Goal: Task Accomplishment & Management: Complete application form

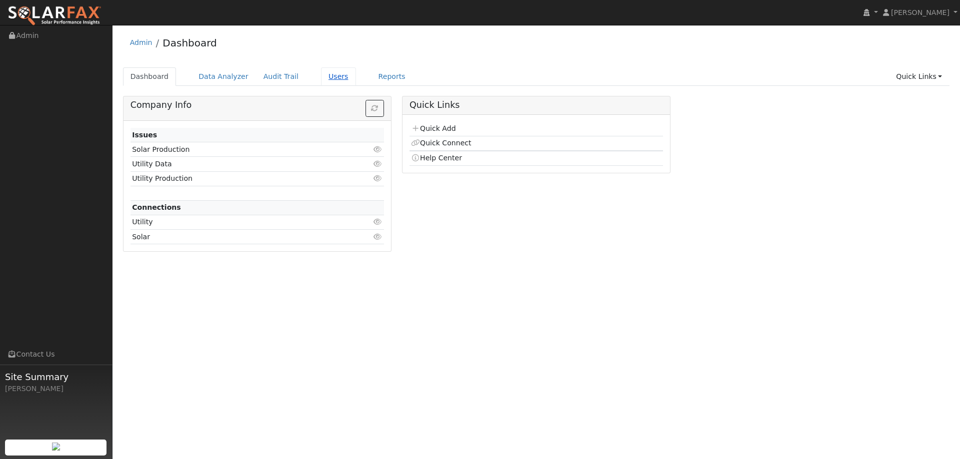
click at [321, 77] on link "Users" at bounding box center [338, 76] width 35 height 18
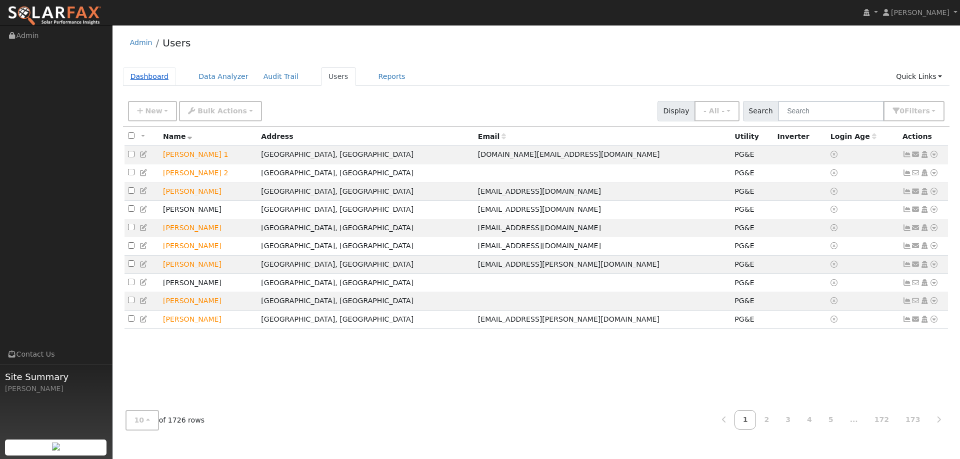
click at [144, 77] on link "Dashboard" at bounding box center [149, 76] width 53 height 18
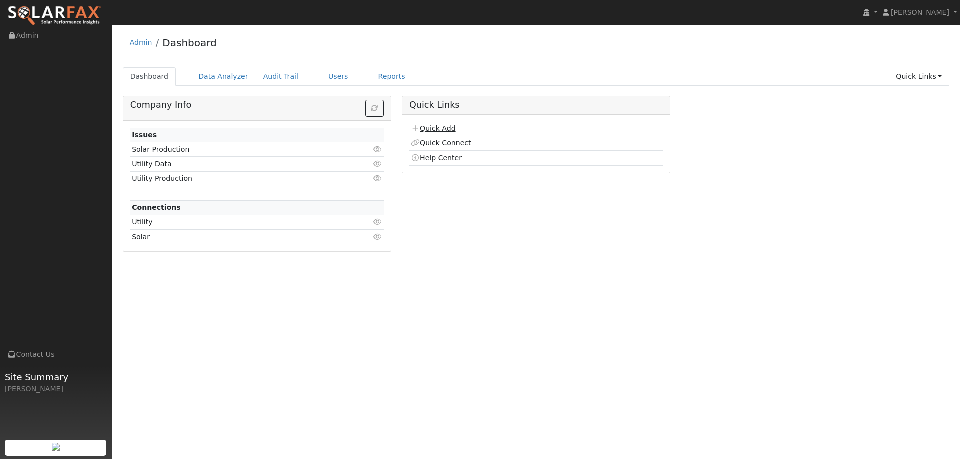
click at [449, 126] on link "Quick Add" at bounding box center [433, 128] width 44 height 8
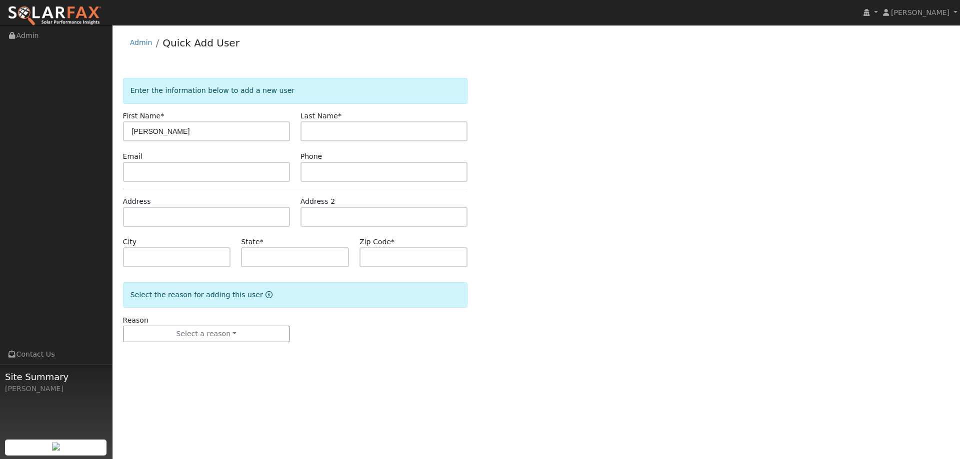
type input "Jim"
type input "Cassidy"
paste input "jimfcassidy@gmail.com"
type input "jimfcassidy@gmail.com"
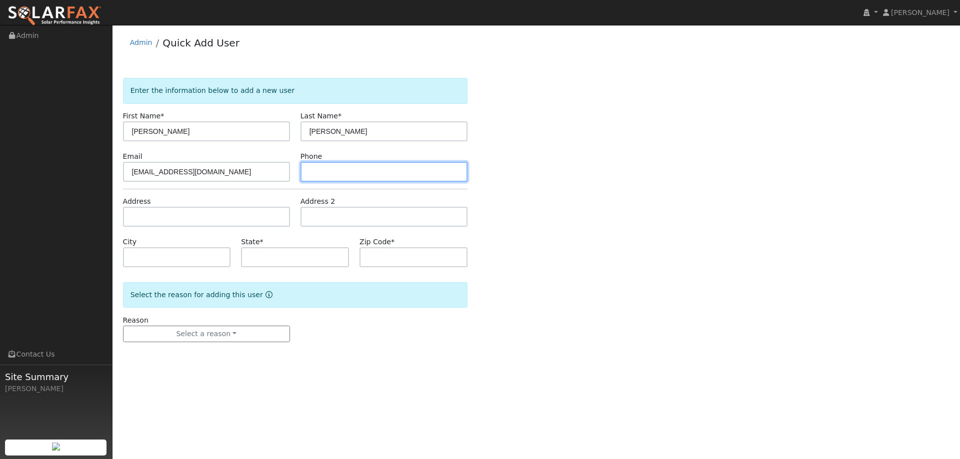
click at [396, 166] on input "text" at bounding box center [383, 172] width 167 height 20
paste input "(925) 980-2377"
type input "(925) 980-2377"
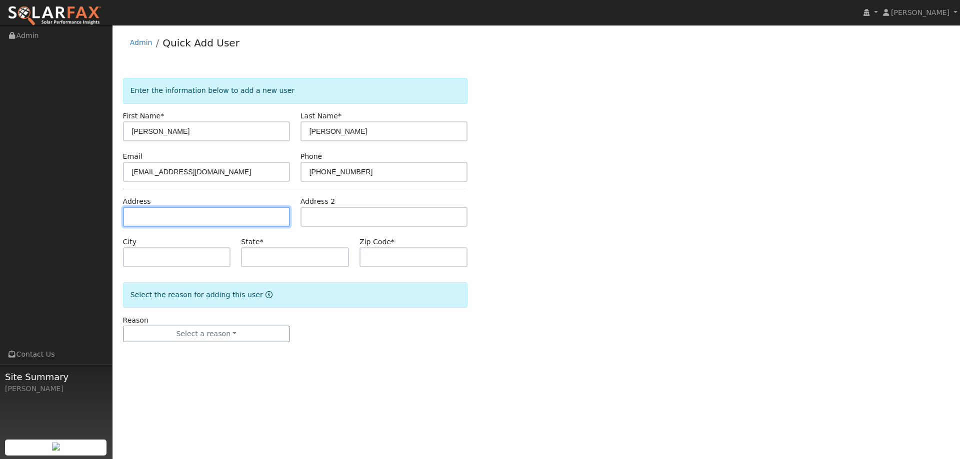
click at [247, 219] on input "text" at bounding box center [206, 217] width 167 height 20
paste input "2377 Pinon Road"
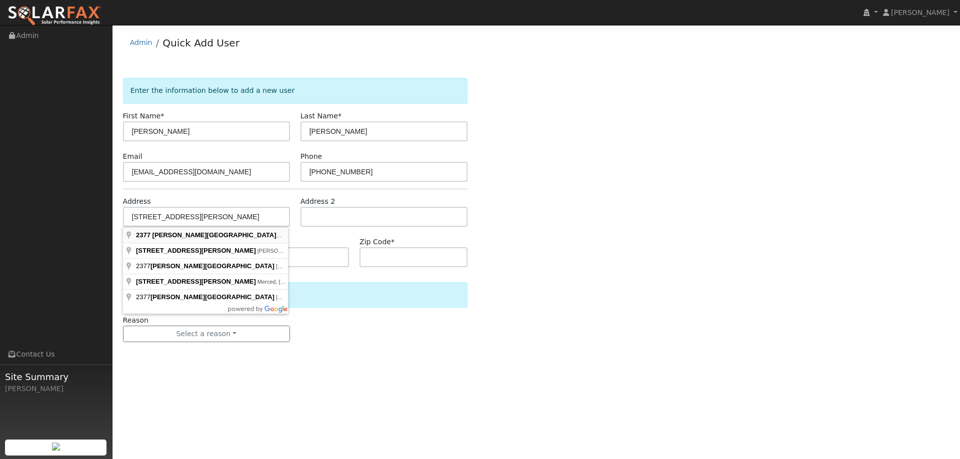
type input "2377 Pinon Road"
type input "CA"
type input "95672"
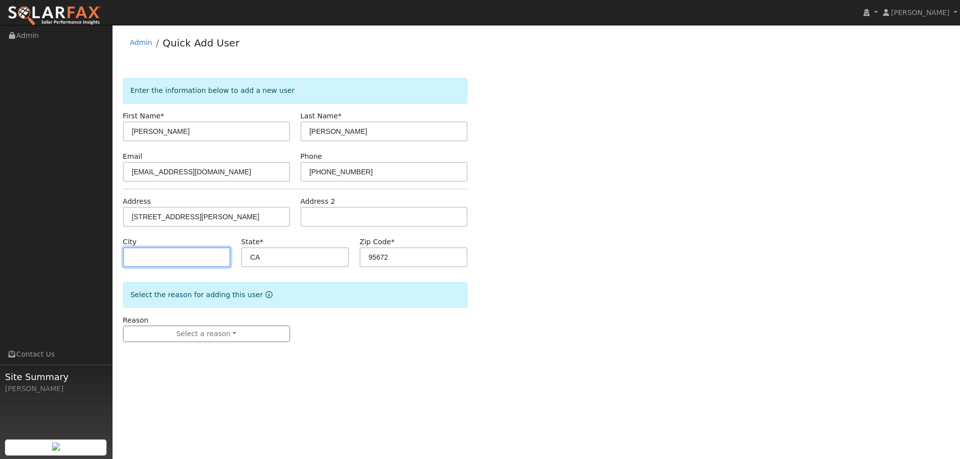
click at [204, 260] on input "text" at bounding box center [177, 257] width 108 height 20
type input "Rescue"
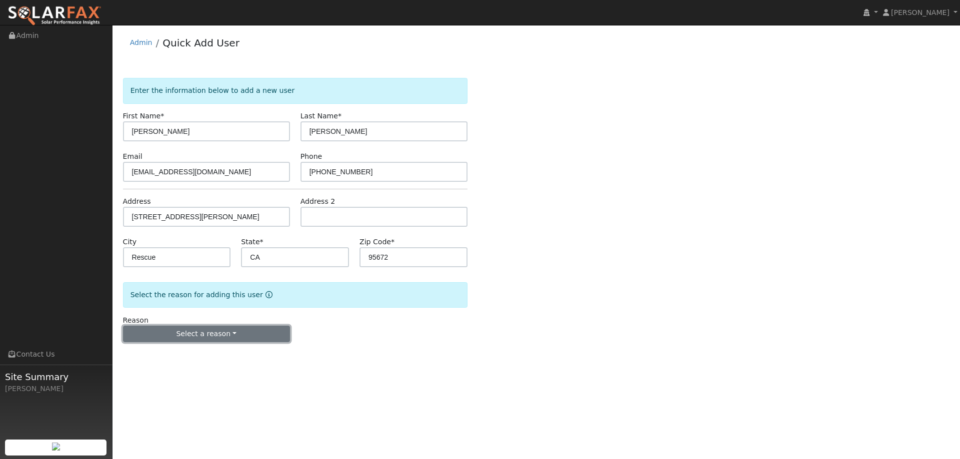
click at [223, 331] on button "Select a reason" at bounding box center [206, 334] width 167 height 17
click at [185, 358] on link "New lead" at bounding box center [178, 355] width 110 height 14
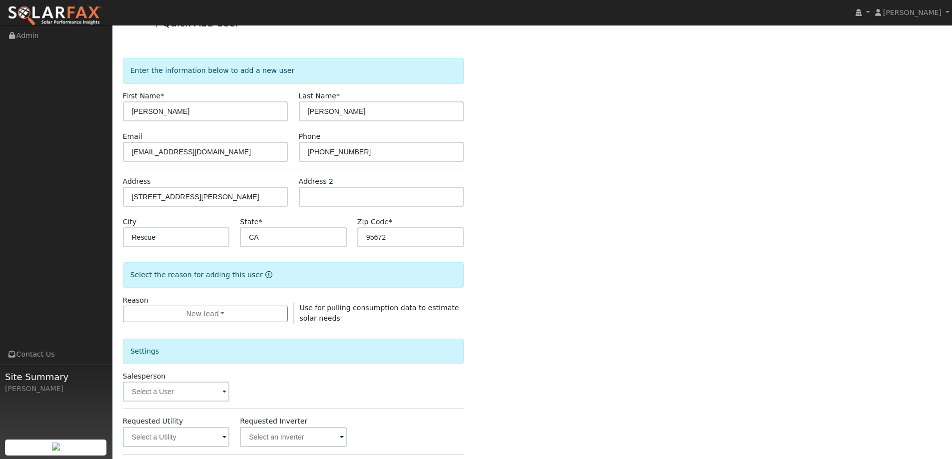
scroll to position [50, 0]
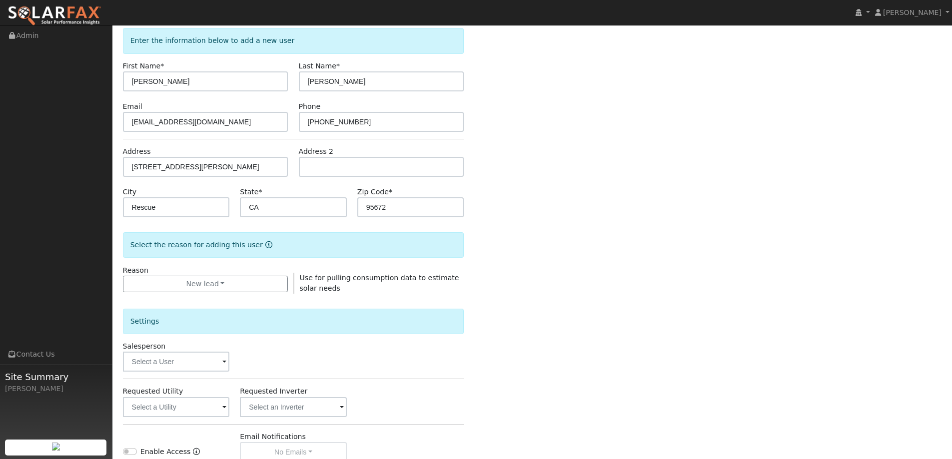
click at [208, 345] on div "Salesperson" at bounding box center [175, 356] width 117 height 30
click at [206, 363] on input "text" at bounding box center [176, 362] width 107 height 20
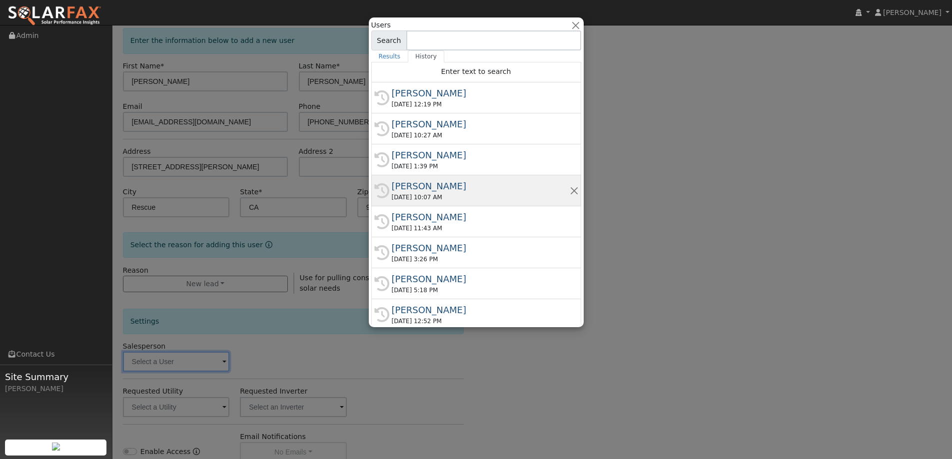
click at [437, 188] on div "Gavin Steiner" at bounding box center [481, 185] width 178 height 13
type input "Gavin Steiner"
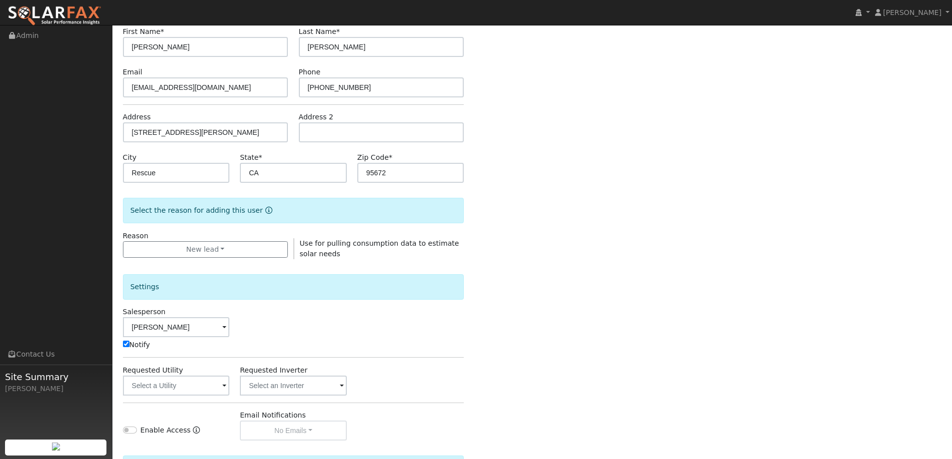
scroll to position [100, 0]
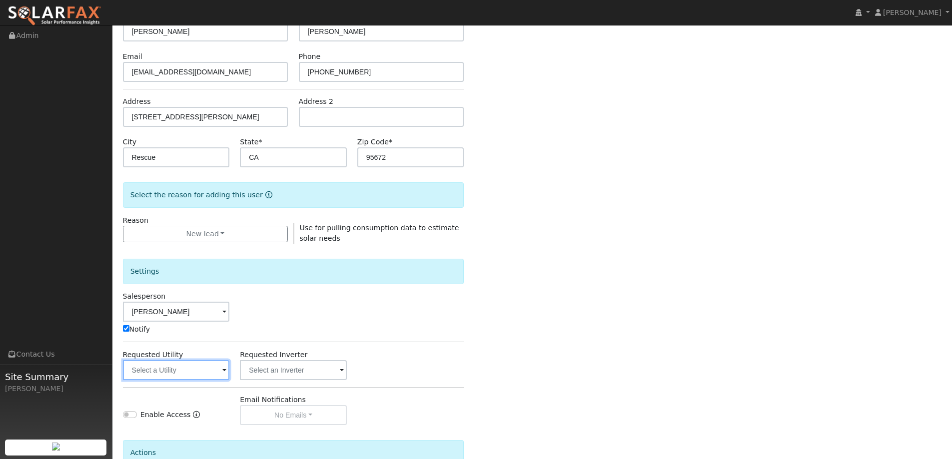
click at [205, 363] on input "text" at bounding box center [176, 370] width 107 height 20
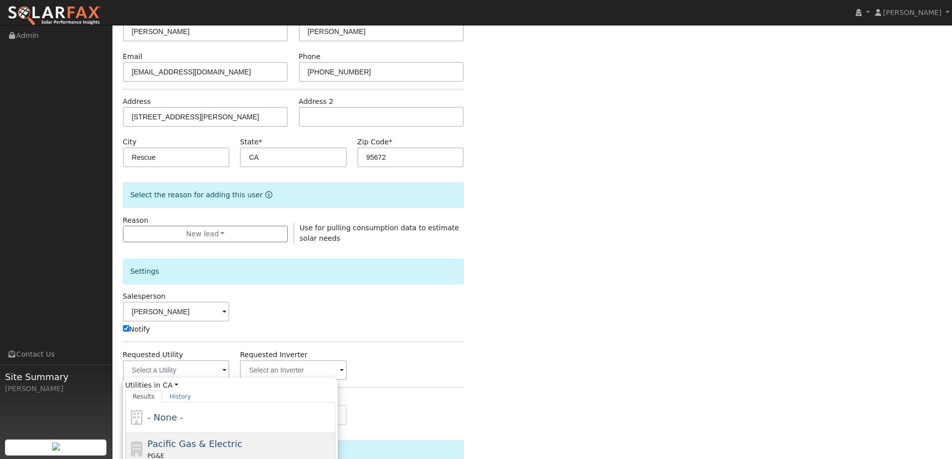
click at [255, 440] on div "Pacific Gas & Electric PG&E" at bounding box center [239, 449] width 185 height 24
type input "Pacific Gas & Electric"
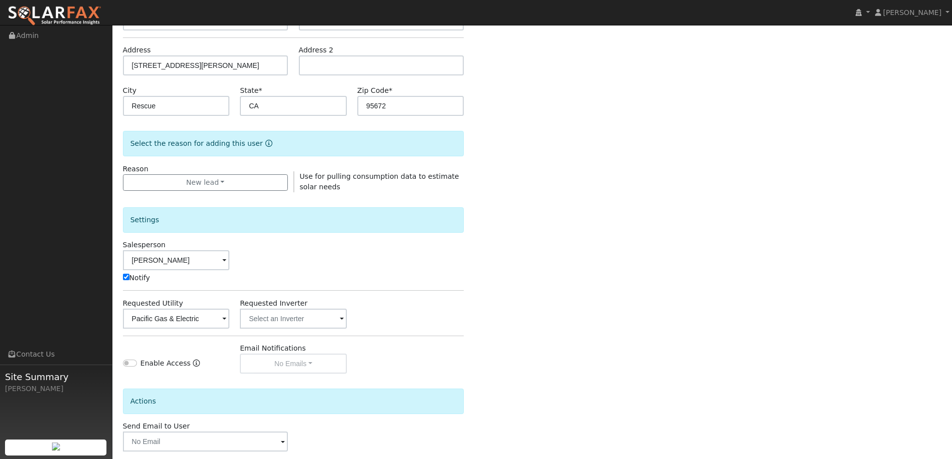
scroll to position [200, 0]
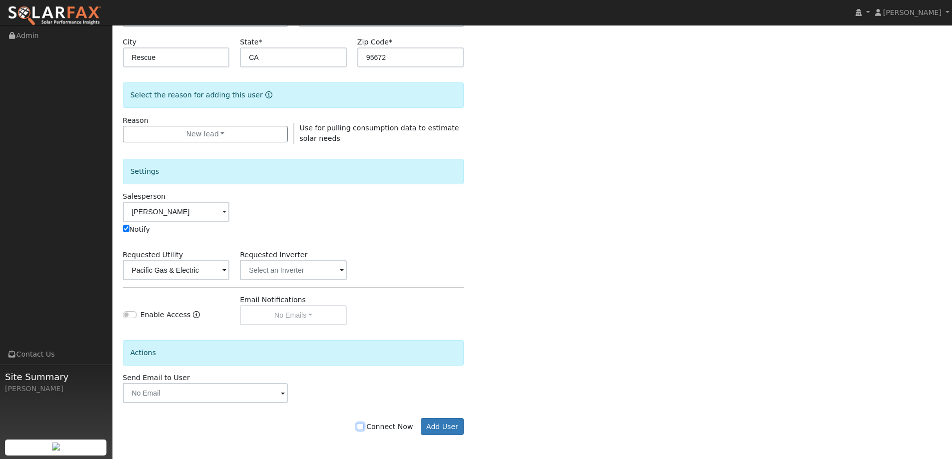
click at [364, 426] on input "Connect Now" at bounding box center [360, 426] width 7 height 7
checkbox input "true"
click at [433, 428] on button "Add User" at bounding box center [442, 426] width 43 height 17
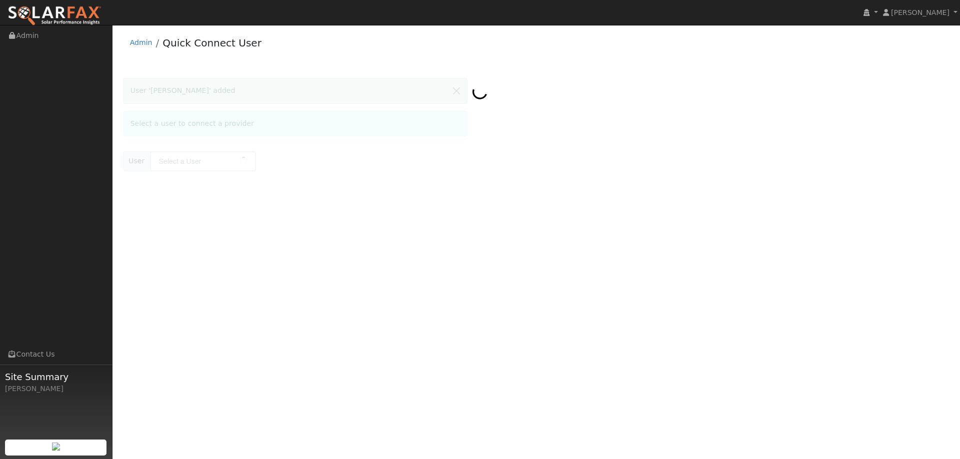
type input "[PERSON_NAME]"
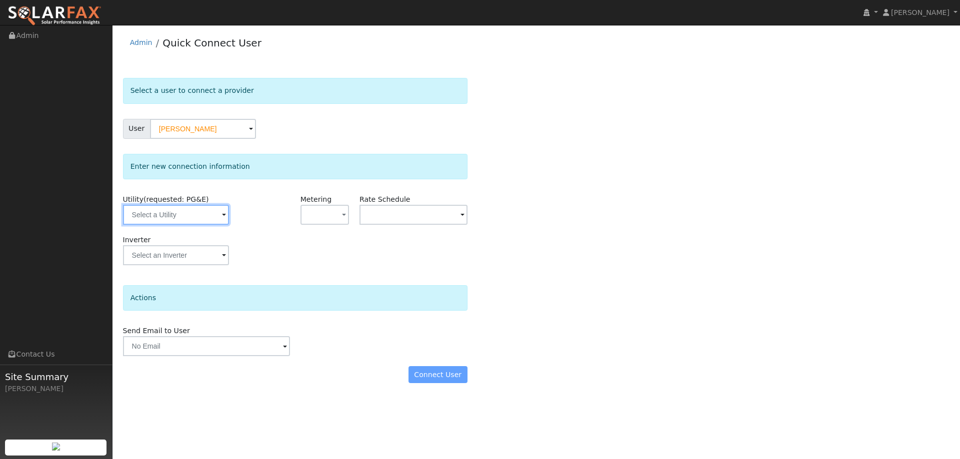
click at [136, 209] on input "text" at bounding box center [176, 215] width 106 height 20
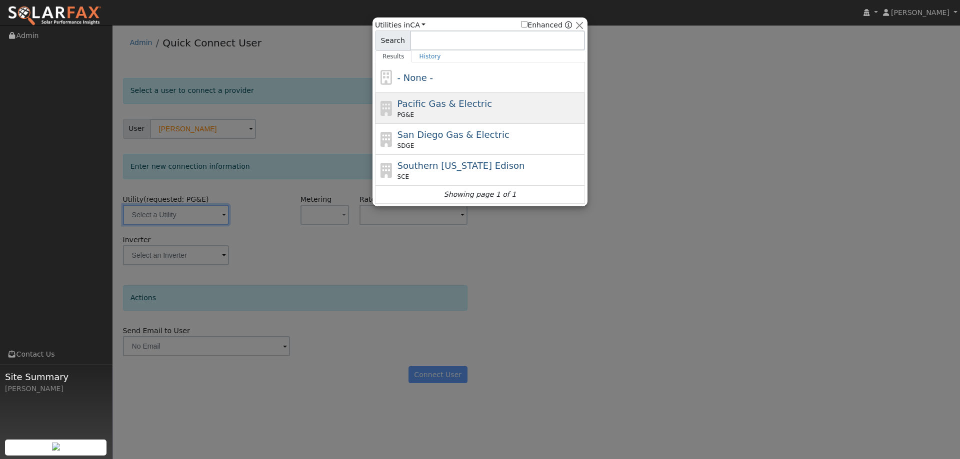
click at [427, 111] on div "PG&E" at bounding box center [489, 114] width 185 height 9
type input "PG&E"
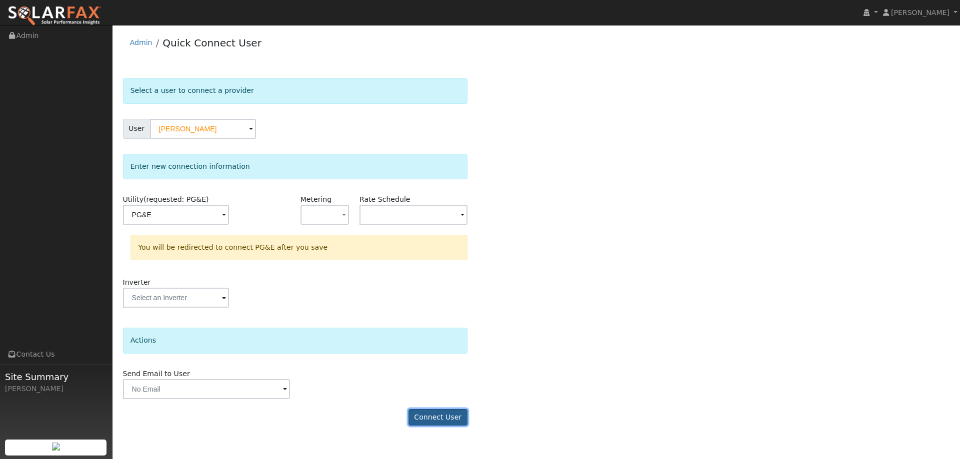
click at [438, 412] on button "Connect User" at bounding box center [437, 417] width 59 height 17
